Goal: Task Accomplishment & Management: Complete application form

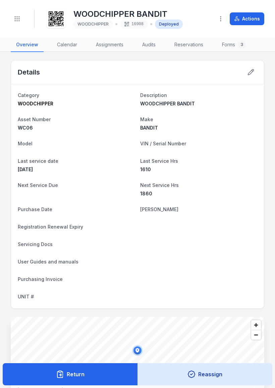
click at [250, 17] on button "Actions" at bounding box center [247, 18] width 35 height 13
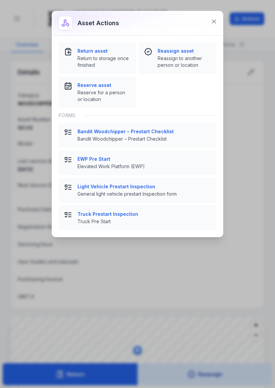
click at [180, 58] on span "Reassign to another person or location" at bounding box center [184, 61] width 53 height 13
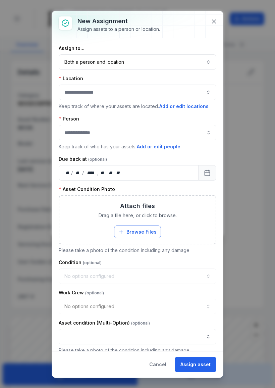
click at [210, 65] on button "Both a person and location ****" at bounding box center [138, 61] width 158 height 15
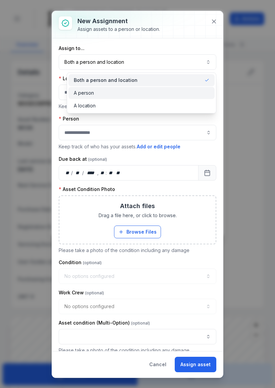
click at [89, 91] on span "A person" at bounding box center [84, 93] width 20 height 7
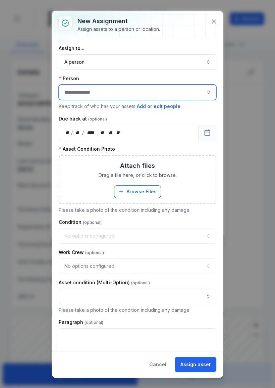
click at [209, 96] on button "button" at bounding box center [208, 91] width 15 height 15
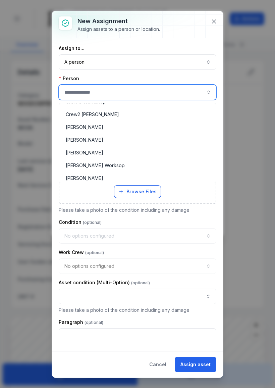
scroll to position [95, 0]
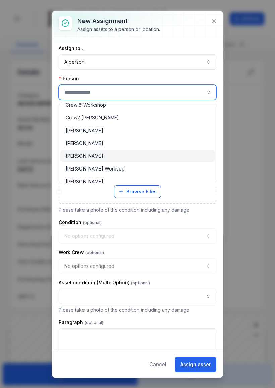
click at [89, 156] on span "[PERSON_NAME]" at bounding box center [85, 156] width 38 height 7
type input "**********"
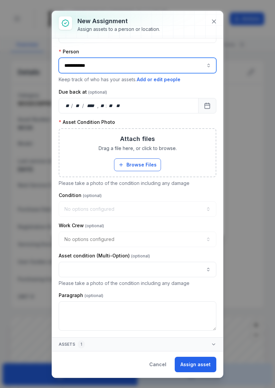
scroll to position [27, 0]
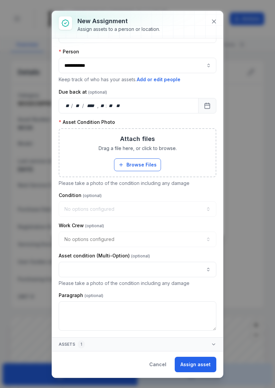
click at [213, 19] on icon at bounding box center [214, 21] width 7 height 7
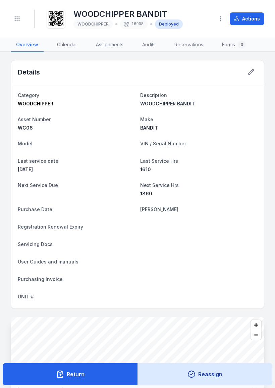
click at [20, 21] on button "Toggle Navigation" at bounding box center [17, 18] width 13 height 13
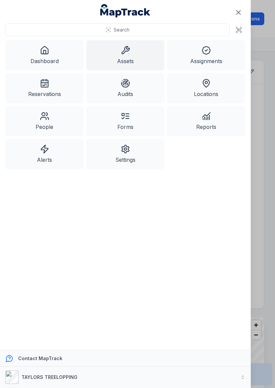
click at [134, 51] on link "Assets" at bounding box center [125, 55] width 78 height 30
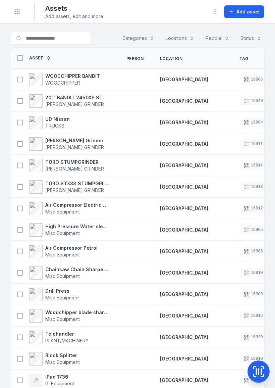
click at [259, 367] on icon at bounding box center [258, 370] width 13 height 13
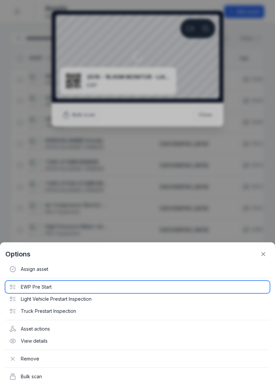
click at [41, 284] on div "EWP Pre Start" at bounding box center [137, 287] width 264 height 12
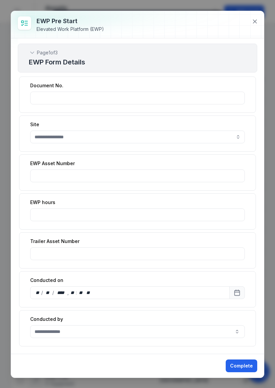
click at [236, 134] on button "button" at bounding box center [137, 136] width 215 height 13
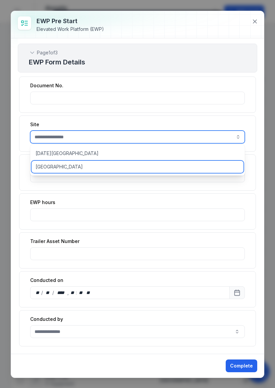
click at [73, 167] on span "[GEOGRAPHIC_DATA]" at bounding box center [59, 166] width 47 height 7
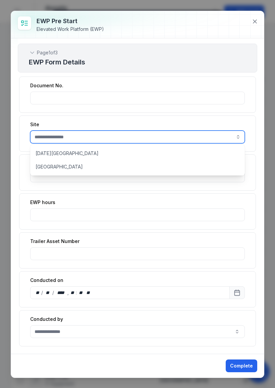
type input "**********"
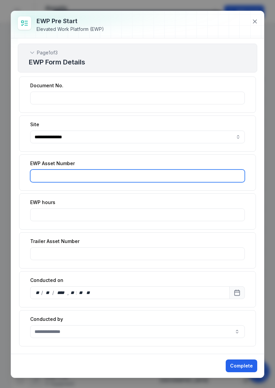
click at [104, 175] on input ":rh5:-form-item-label" at bounding box center [137, 175] width 215 height 13
type input "***"
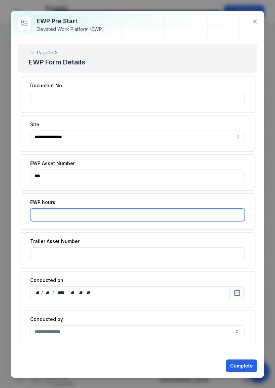
click at [113, 212] on input ":rh6:-form-item-label" at bounding box center [137, 214] width 215 height 13
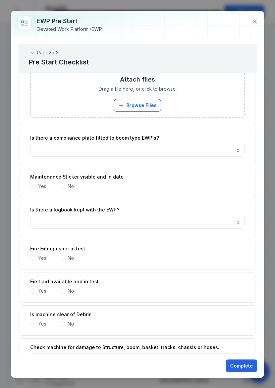
scroll to position [338, 0]
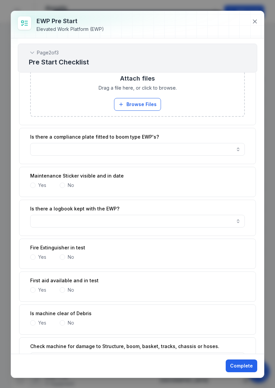
click at [35, 184] on span at bounding box center [32, 184] width 5 height 5
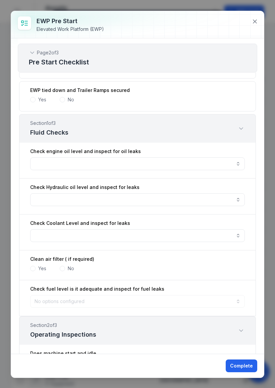
scroll to position [895, 0]
click at [235, 165] on button "button" at bounding box center [137, 163] width 215 height 13
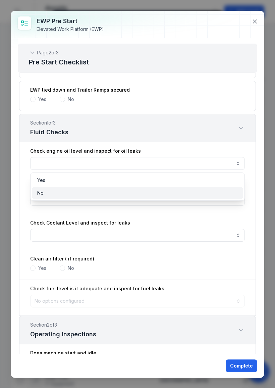
click at [40, 194] on span "No" at bounding box center [40, 192] width 6 height 7
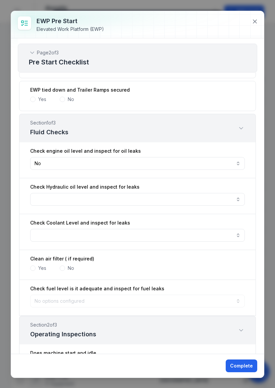
click at [236, 160] on button "No **" at bounding box center [137, 163] width 215 height 13
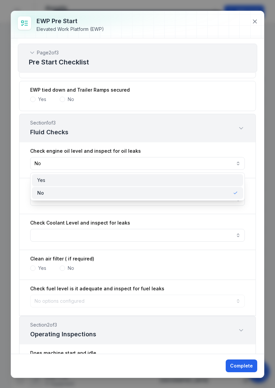
click at [46, 180] on div "Yes" at bounding box center [137, 180] width 201 height 7
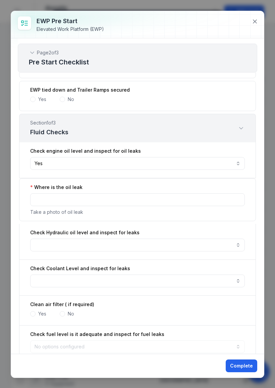
click at [236, 159] on button "Yes ***" at bounding box center [137, 163] width 215 height 13
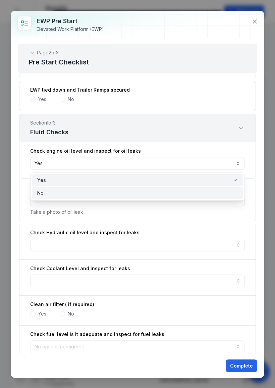
click at [48, 191] on div "No" at bounding box center [137, 192] width 201 height 7
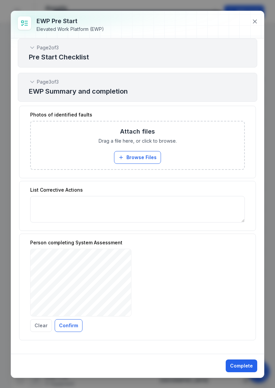
scroll to position [1404, 0]
click at [70, 322] on button "Confirm" at bounding box center [69, 325] width 28 height 13
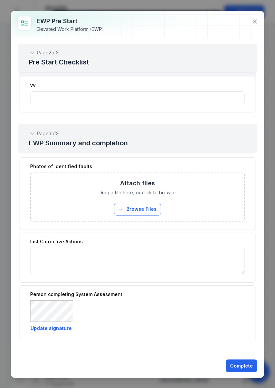
scroll to position [1352, 0]
click at [247, 361] on button "Complete" at bounding box center [242, 365] width 32 height 13
